Goal: Information Seeking & Learning: Learn about a topic

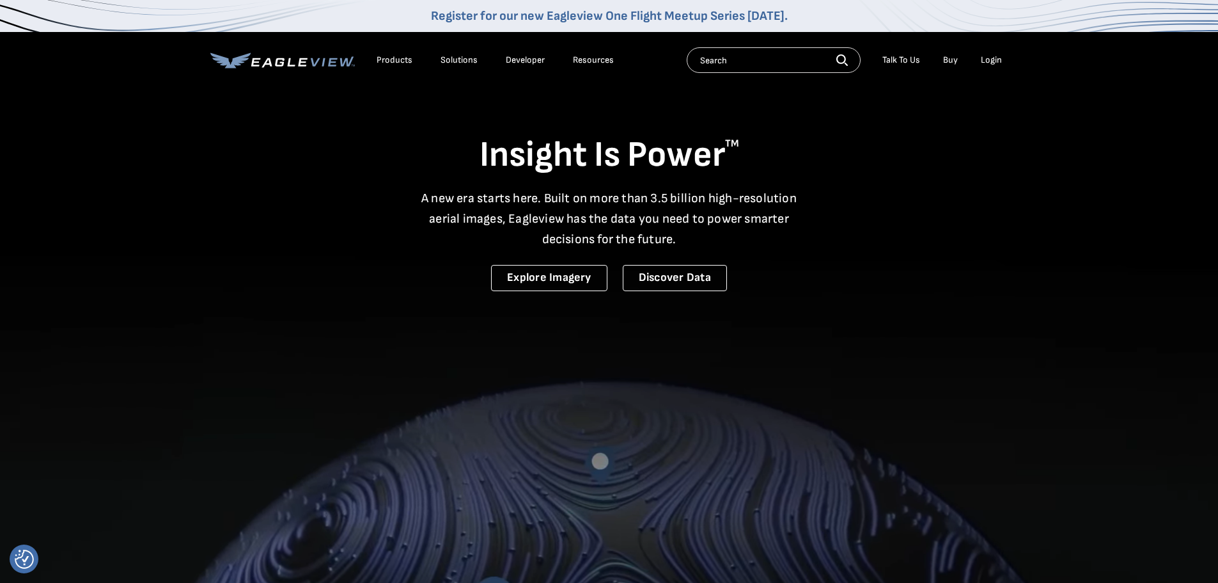
click at [403, 55] on div "Products" at bounding box center [395, 60] width 36 height 12
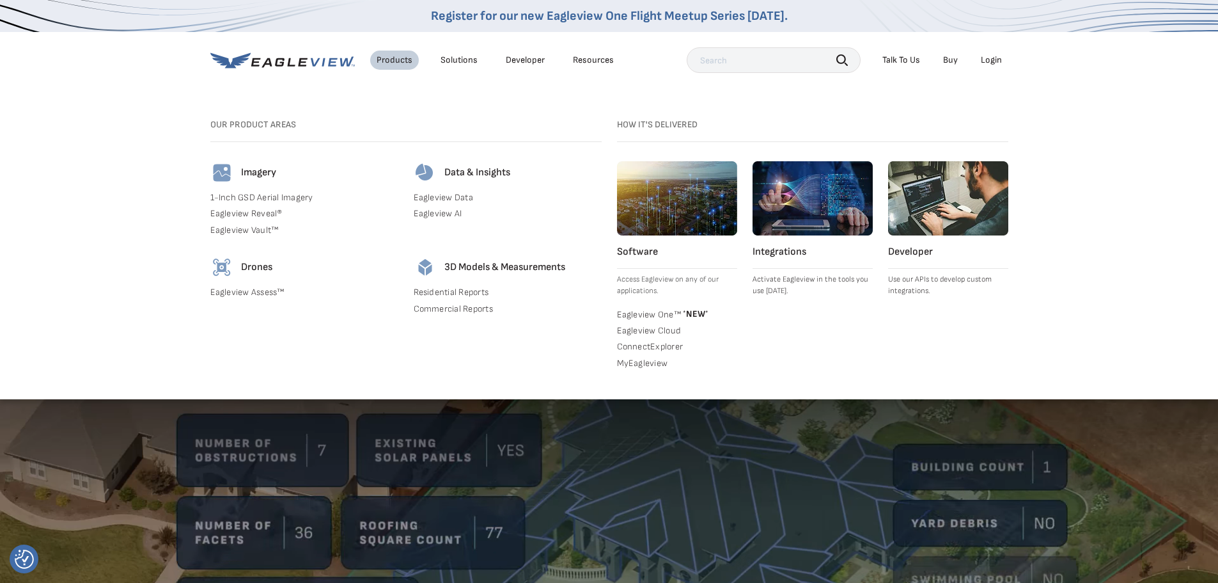
click at [473, 291] on link "Residential Reports" at bounding box center [508, 292] width 188 height 12
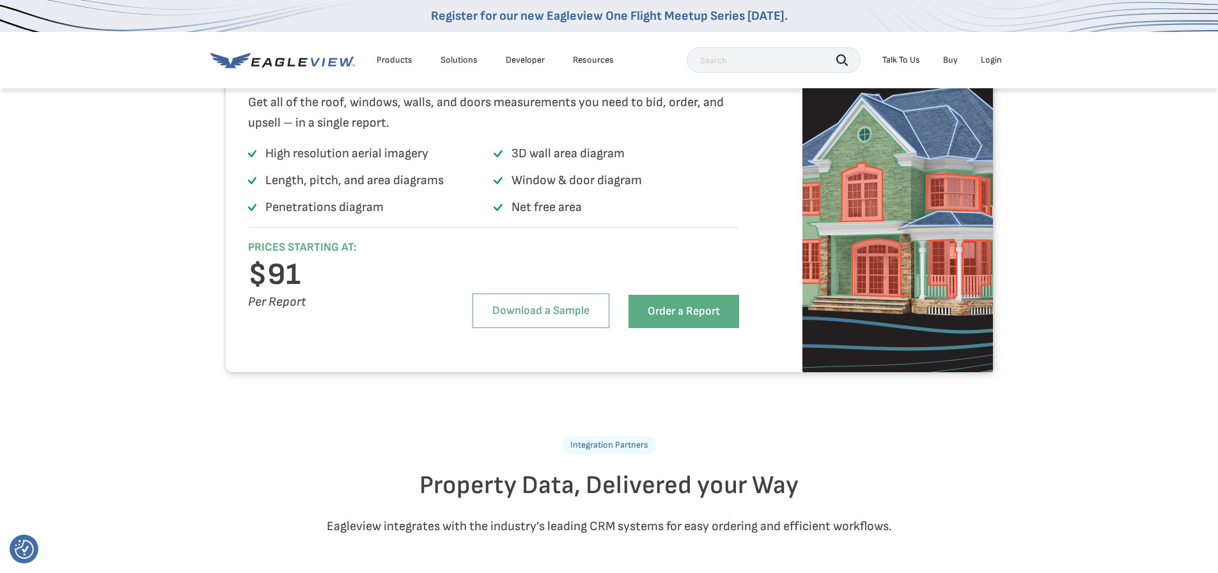
scroll to position [2216, 0]
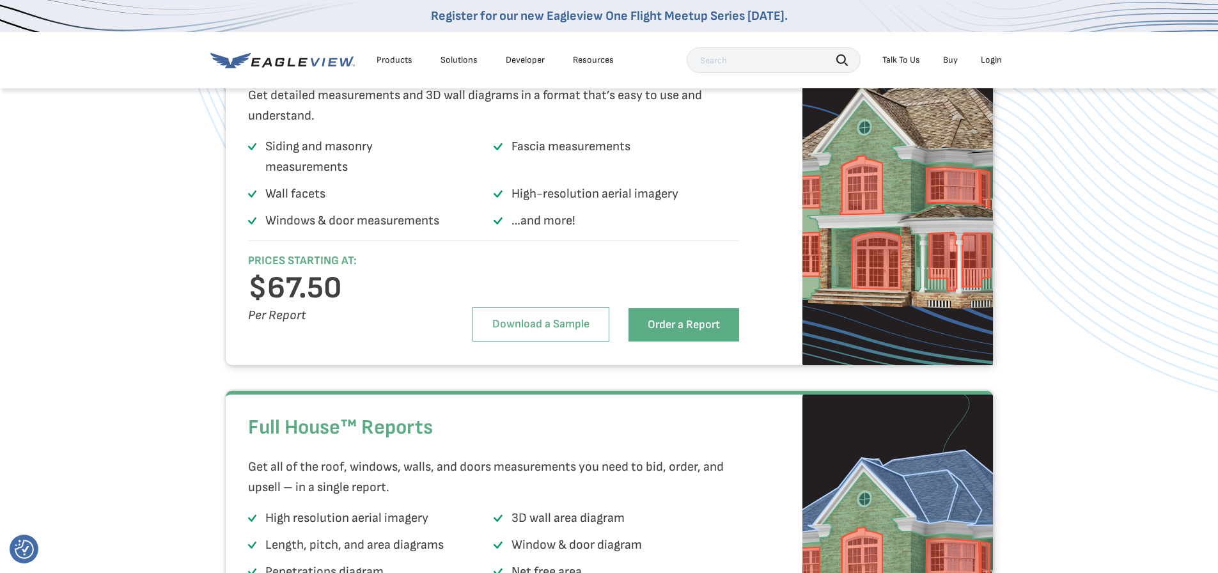
click at [400, 59] on div "Products" at bounding box center [395, 60] width 36 height 12
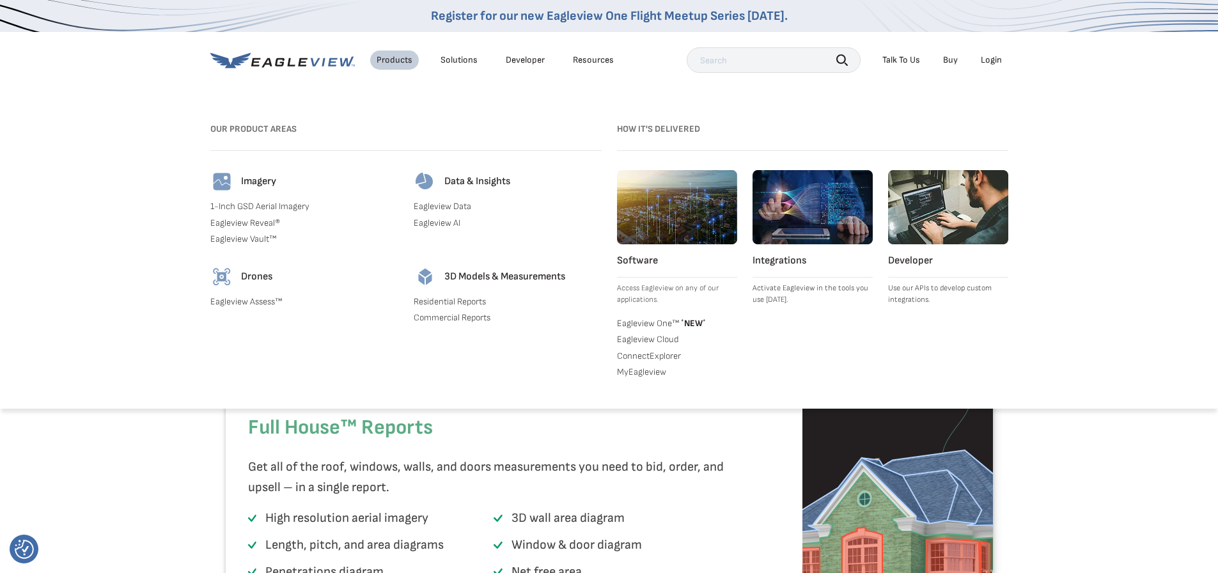
click at [453, 322] on link "Commercial Reports" at bounding box center [508, 318] width 188 height 12
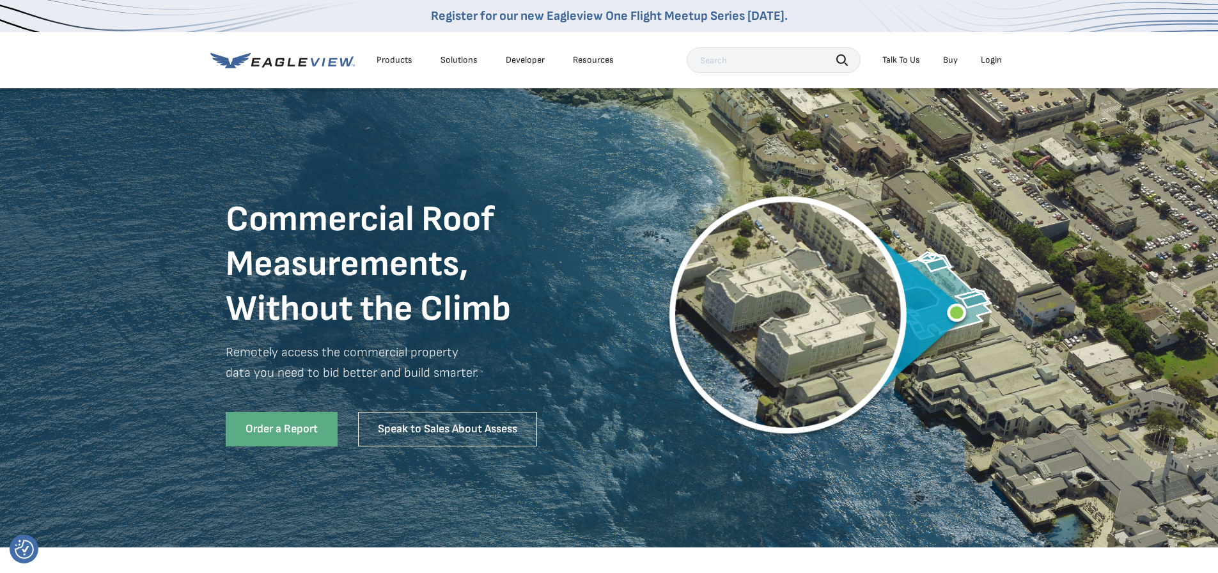
click at [464, 56] on div "Solutions" at bounding box center [459, 60] width 37 height 12
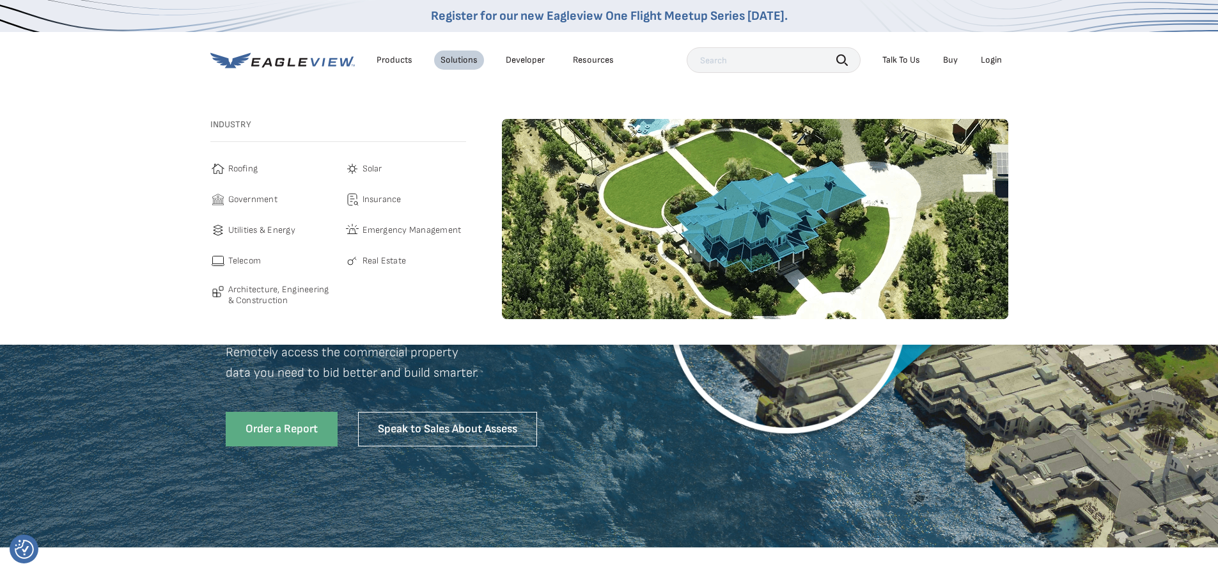
click at [256, 166] on span "Roofing" at bounding box center [243, 168] width 30 height 15
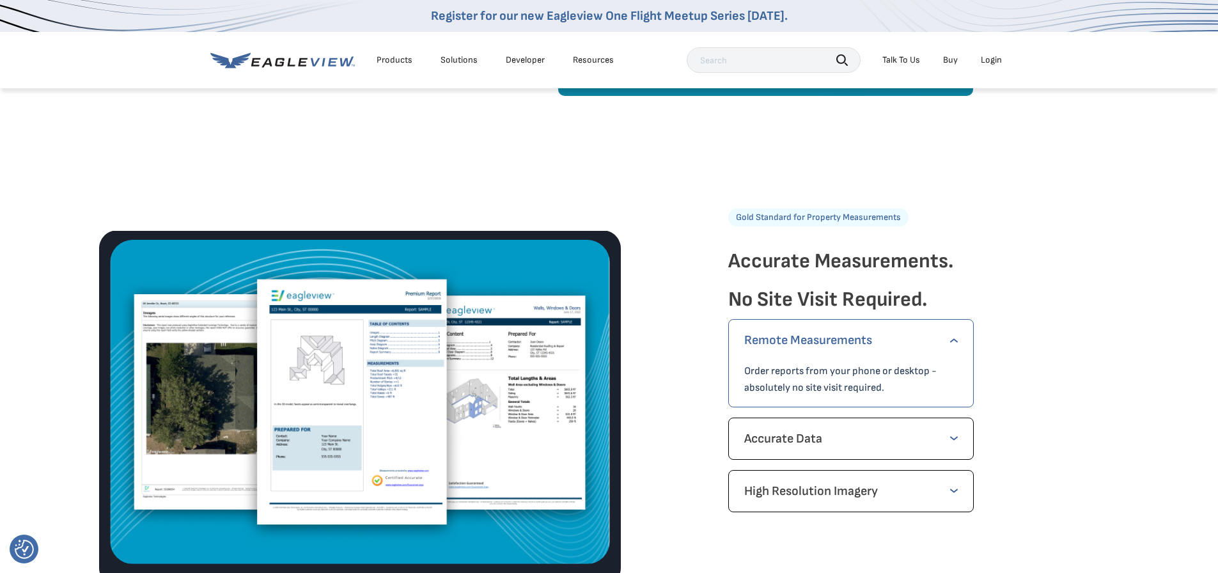
scroll to position [1727, 0]
